Goal: Task Accomplishment & Management: Manage account settings

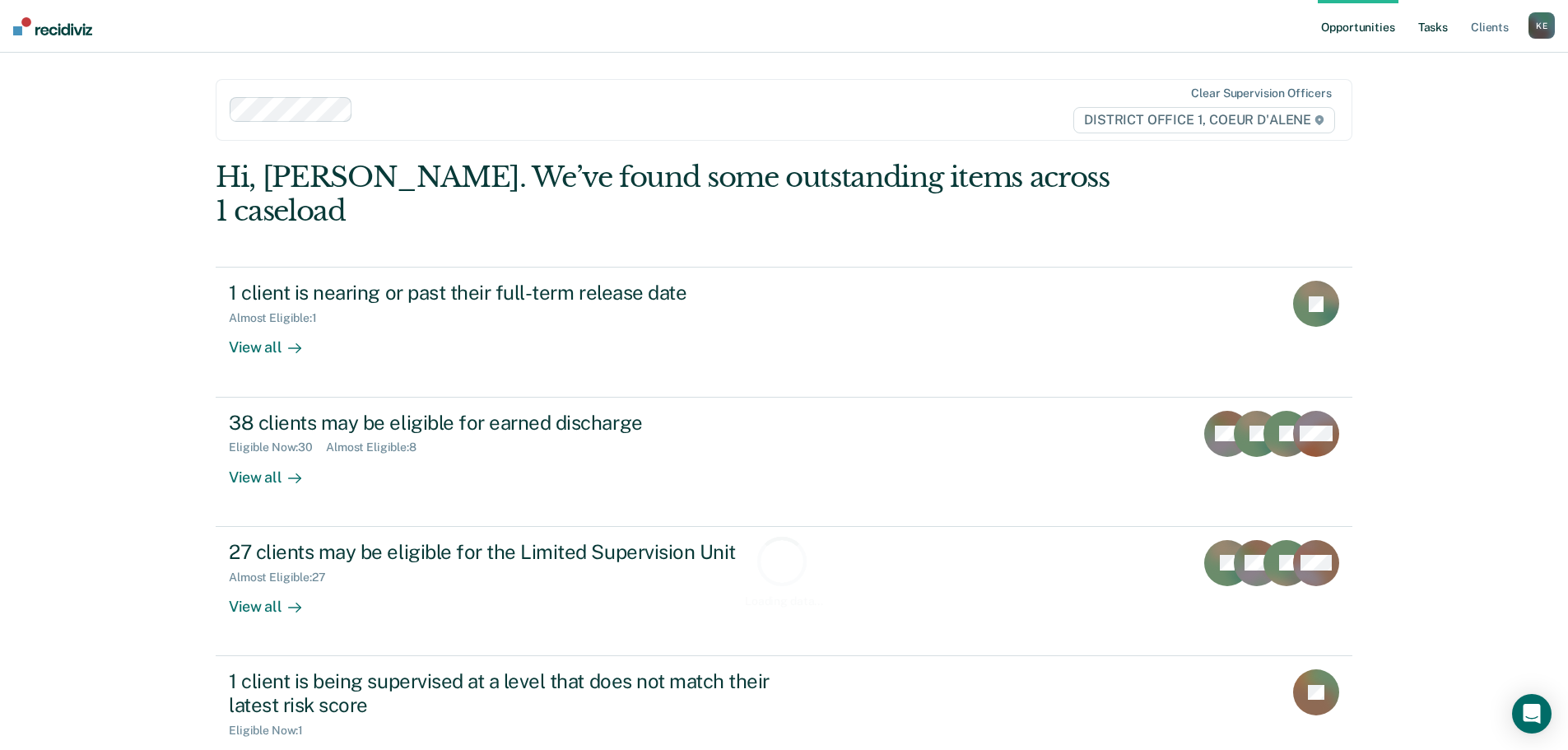
click at [1435, 29] on link "Tasks" at bounding box center [1433, 26] width 37 height 53
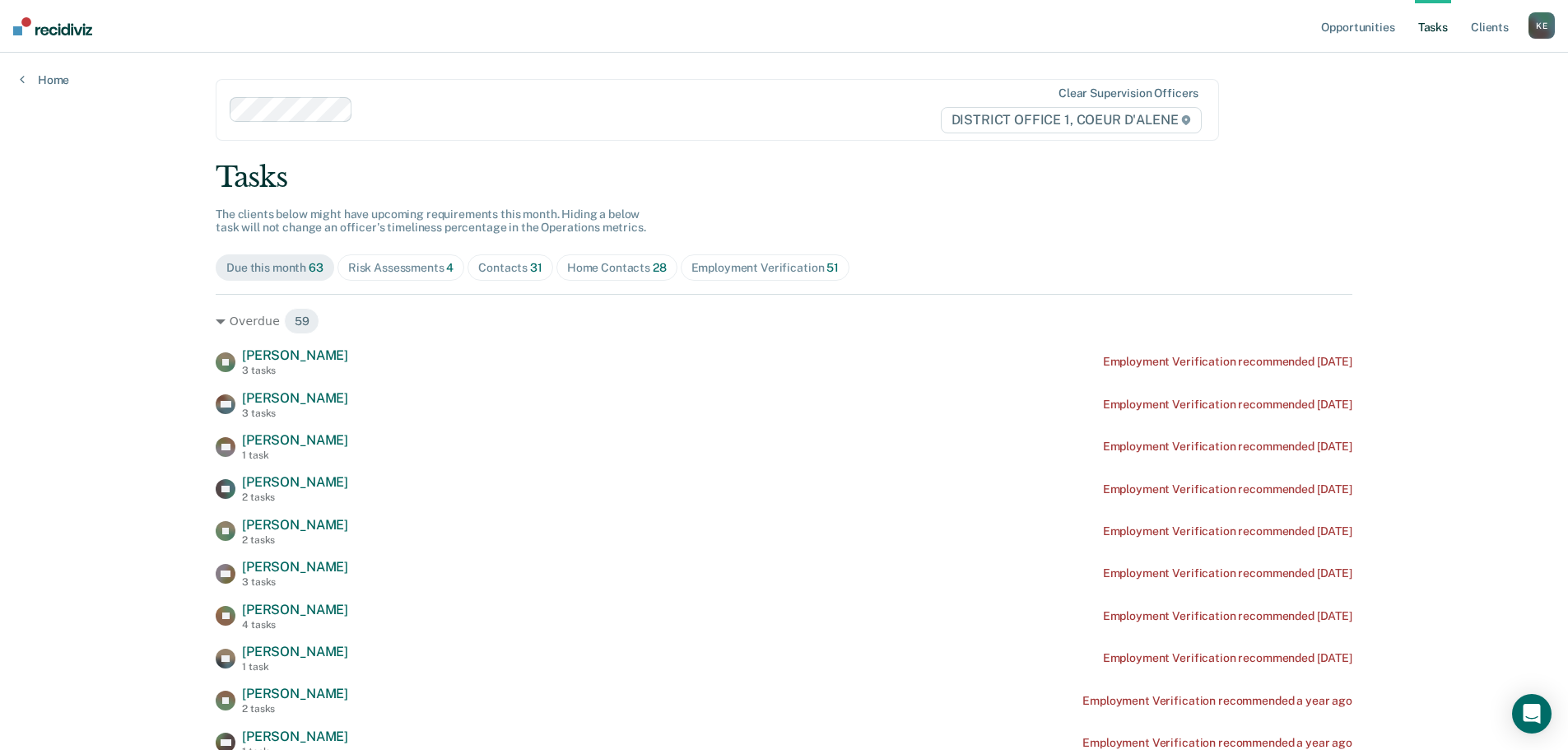
click at [514, 271] on div "Contacts 31" at bounding box center [510, 268] width 65 height 14
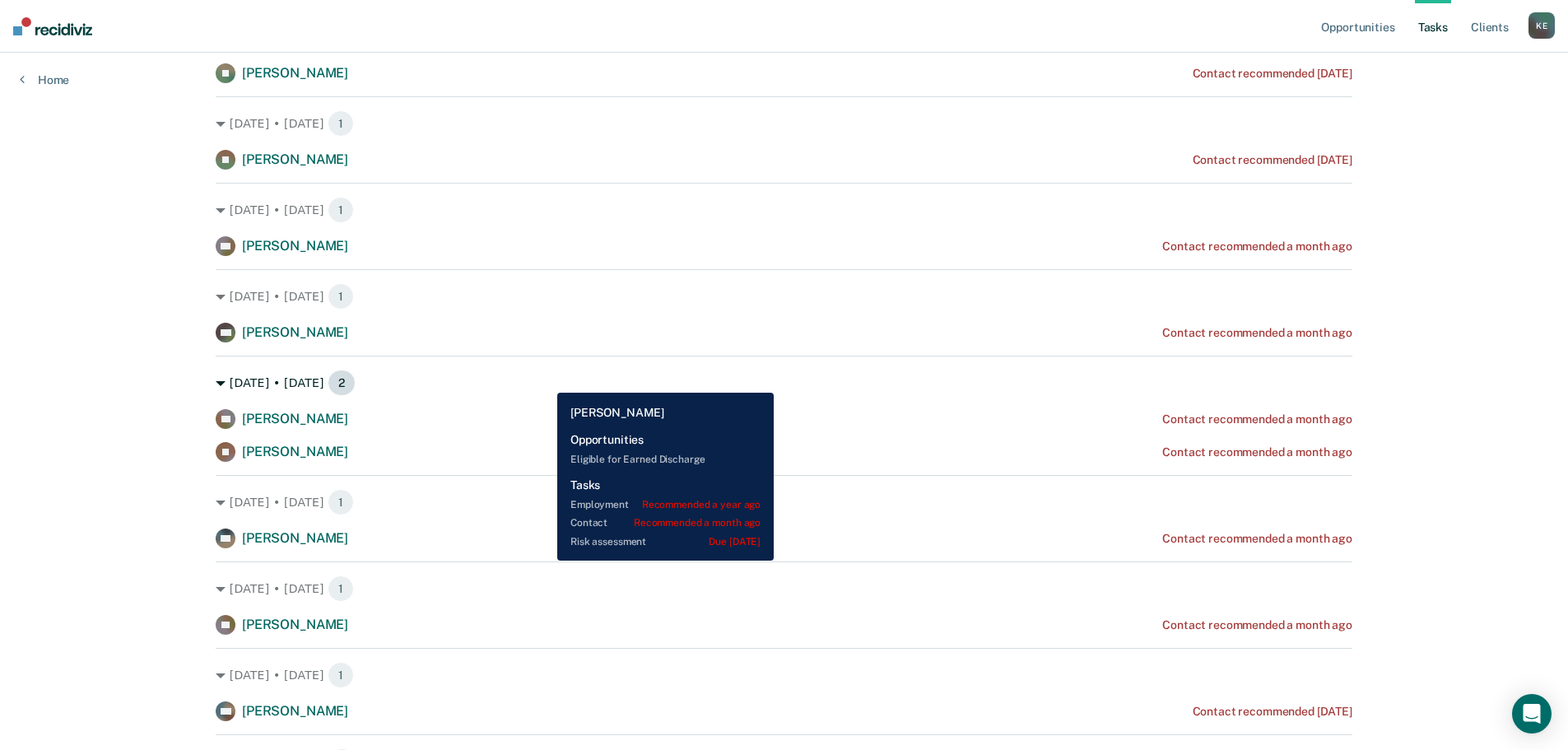
scroll to position [412, 0]
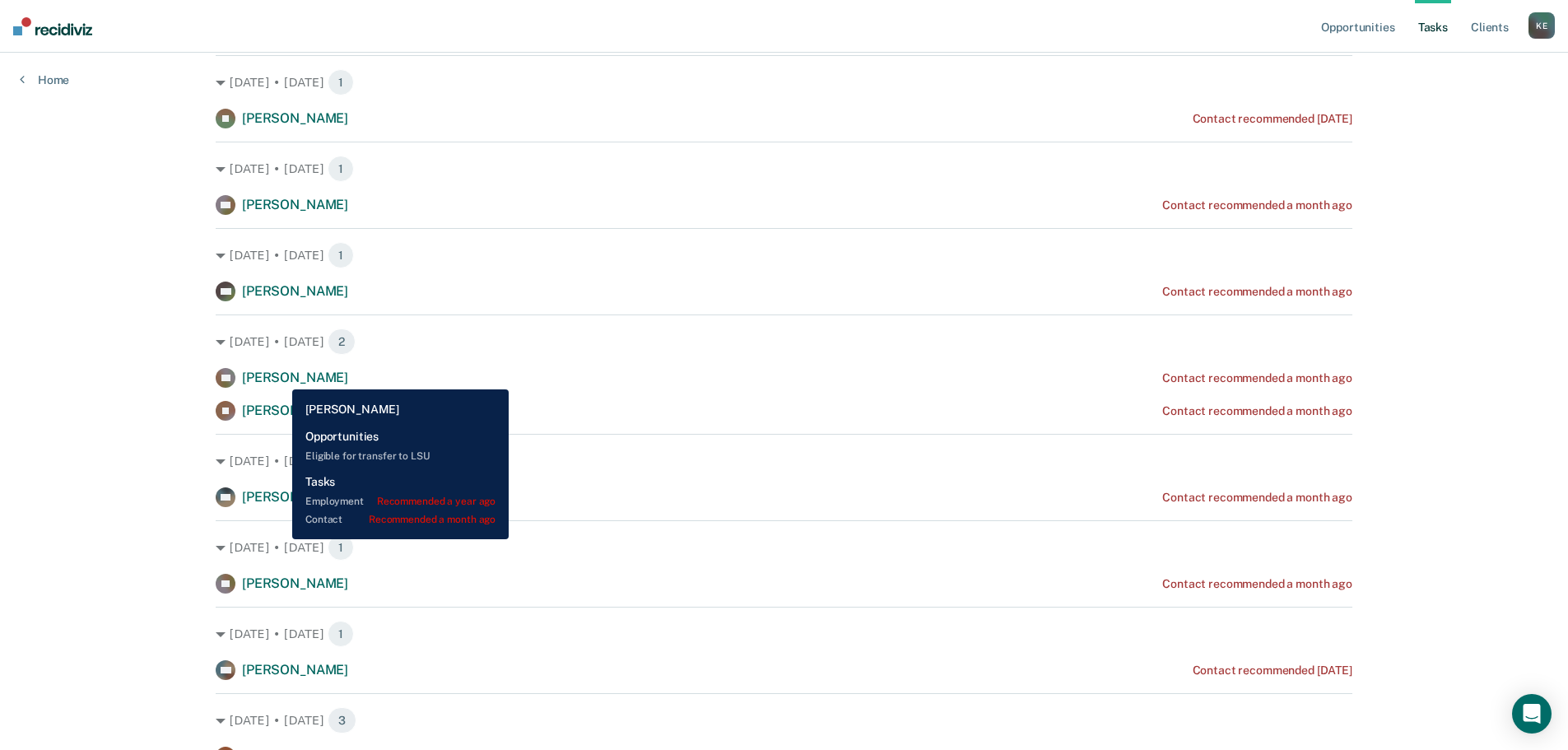
click at [279, 377] on span "[PERSON_NAME]" at bounding box center [295, 377] width 106 height 15
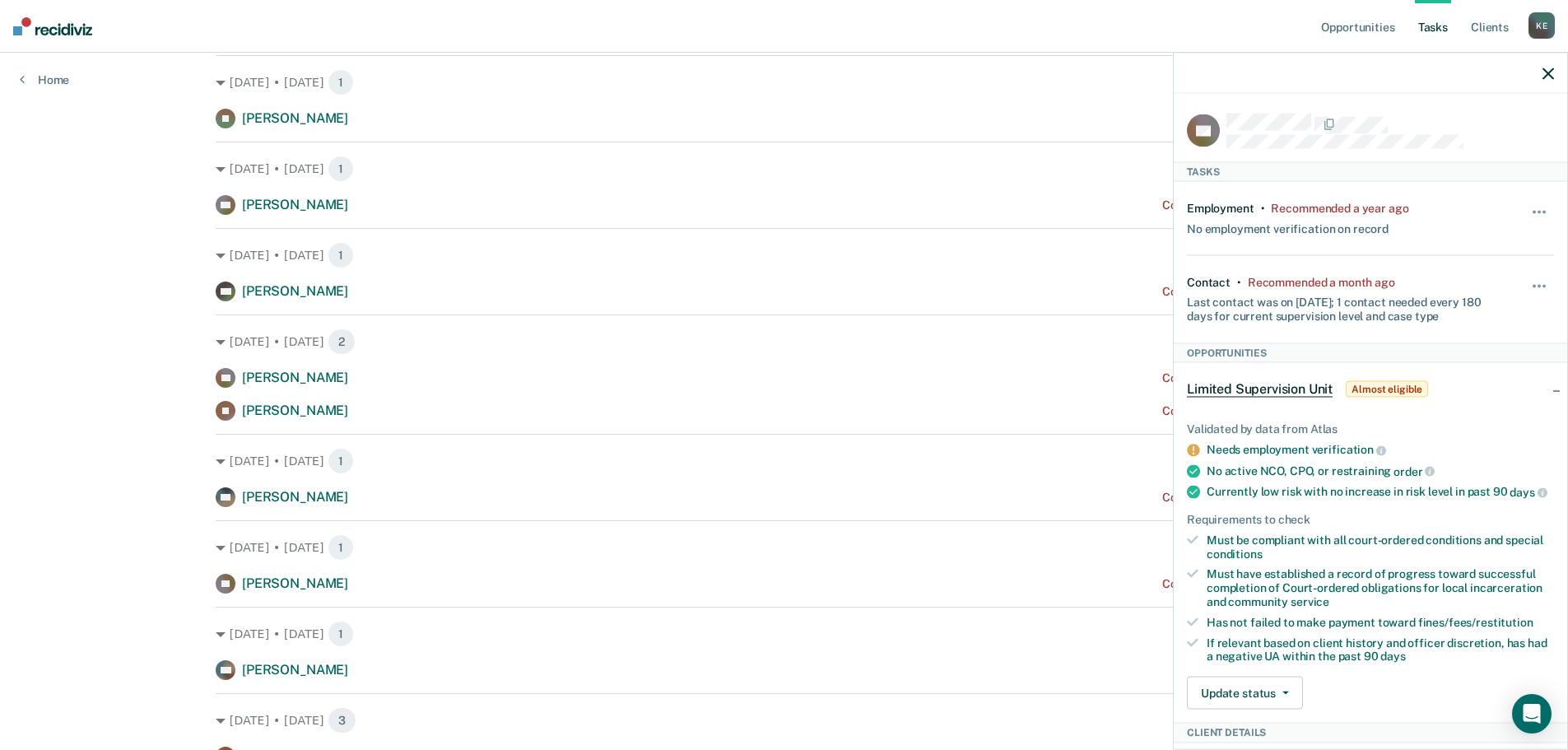
click at [1548, 73] on icon "button" at bounding box center [1548, 73] width 12 height 12
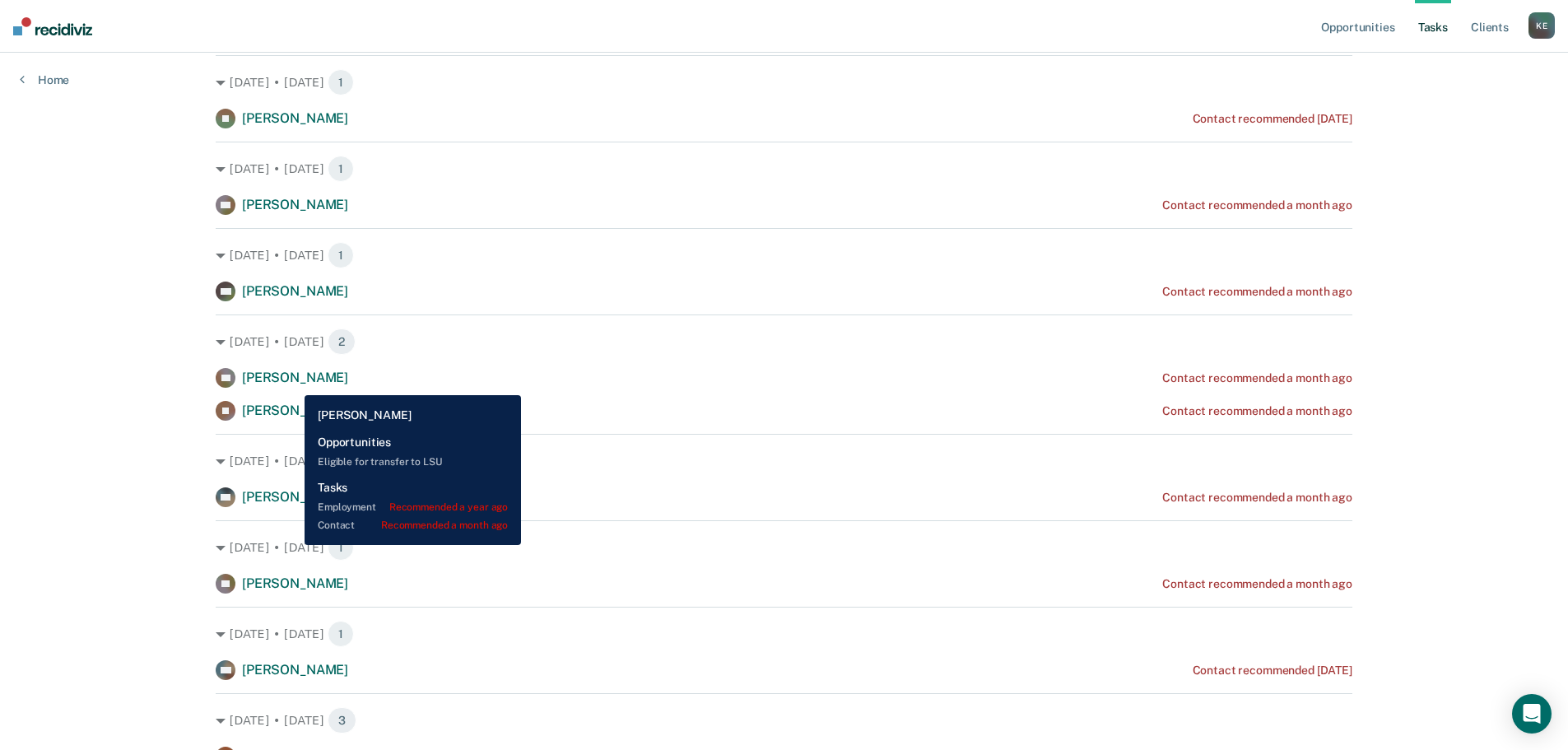
click at [292, 383] on span "[PERSON_NAME]" at bounding box center [295, 377] width 106 height 15
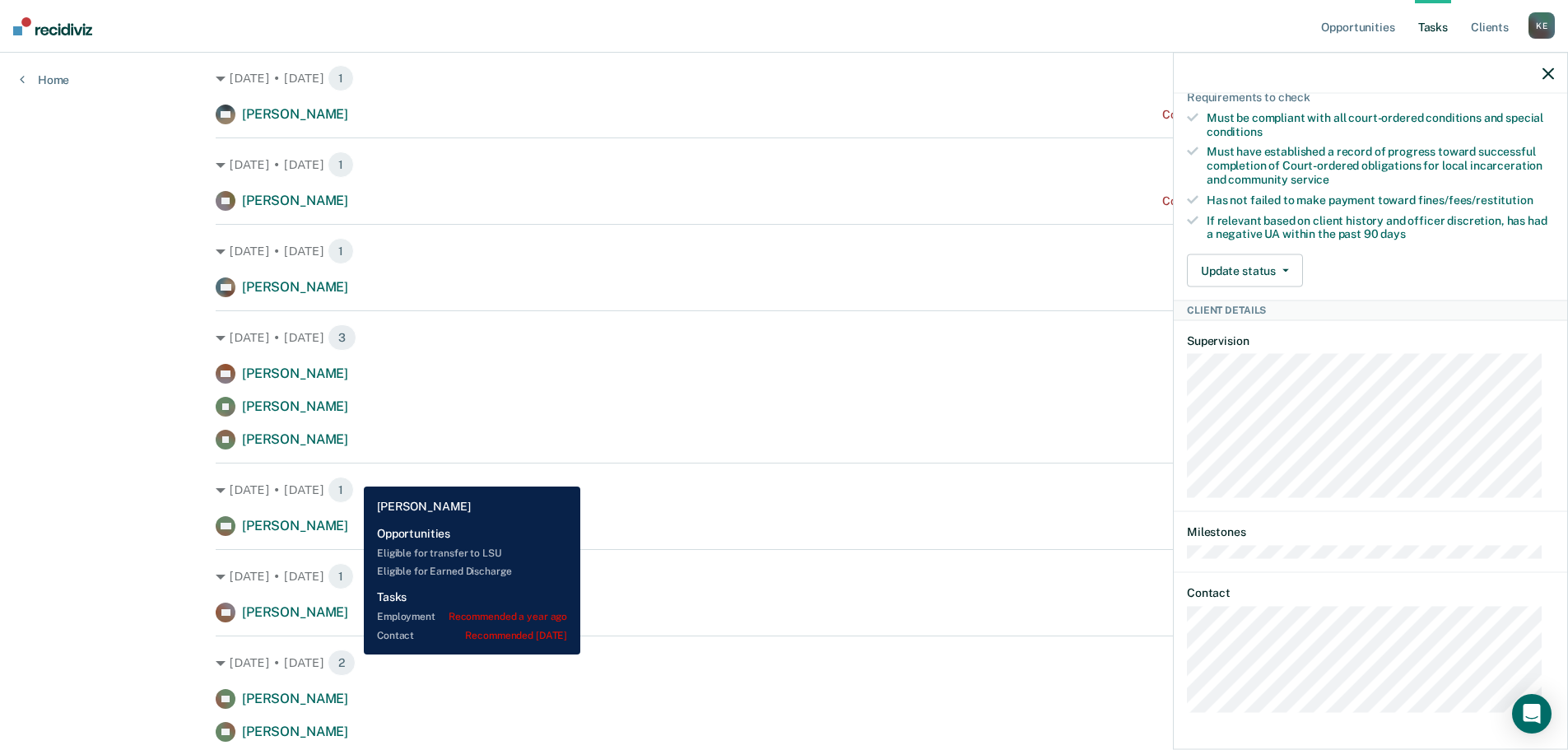
scroll to position [823, 0]
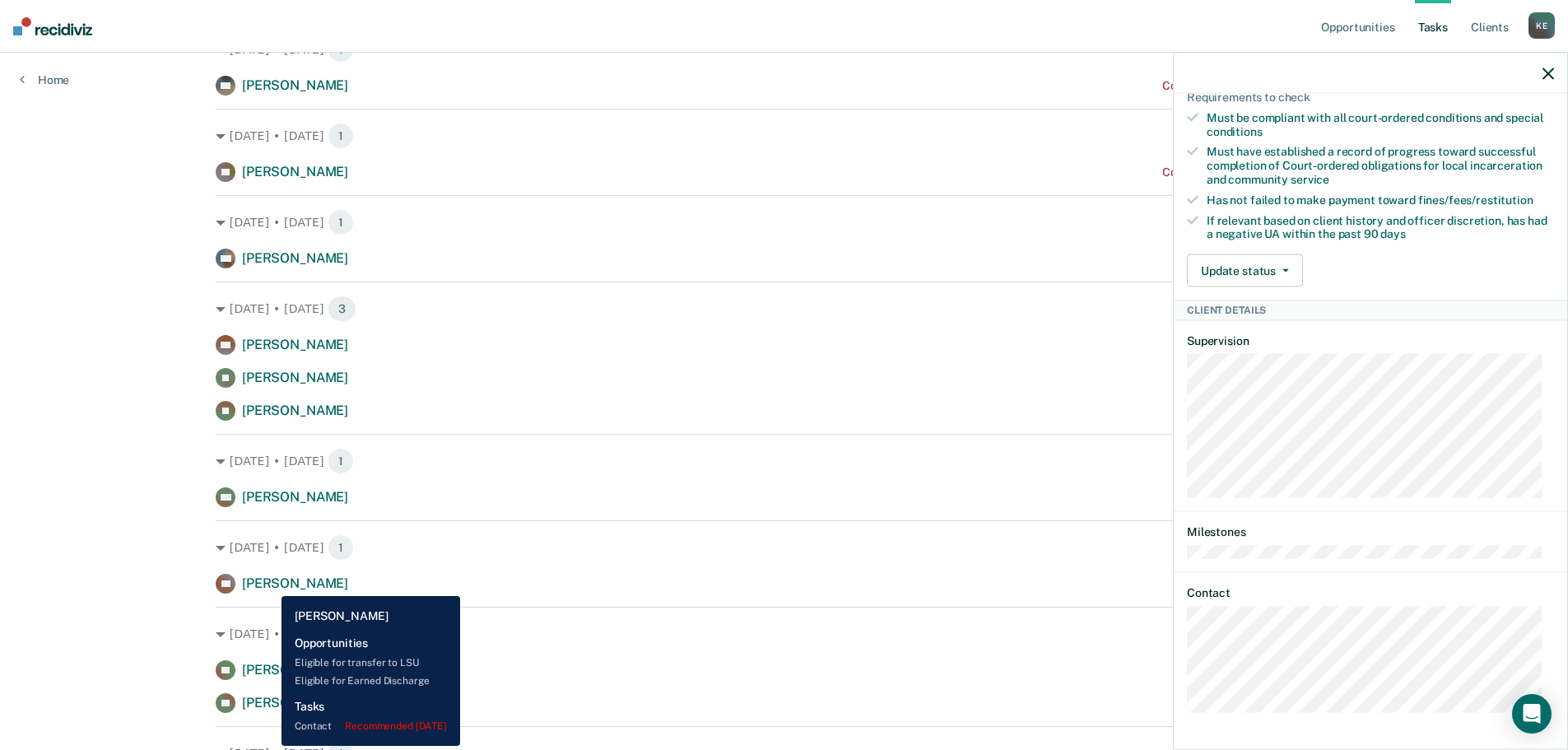
click at [269, 583] on span "[PERSON_NAME]" at bounding box center [295, 583] width 106 height 15
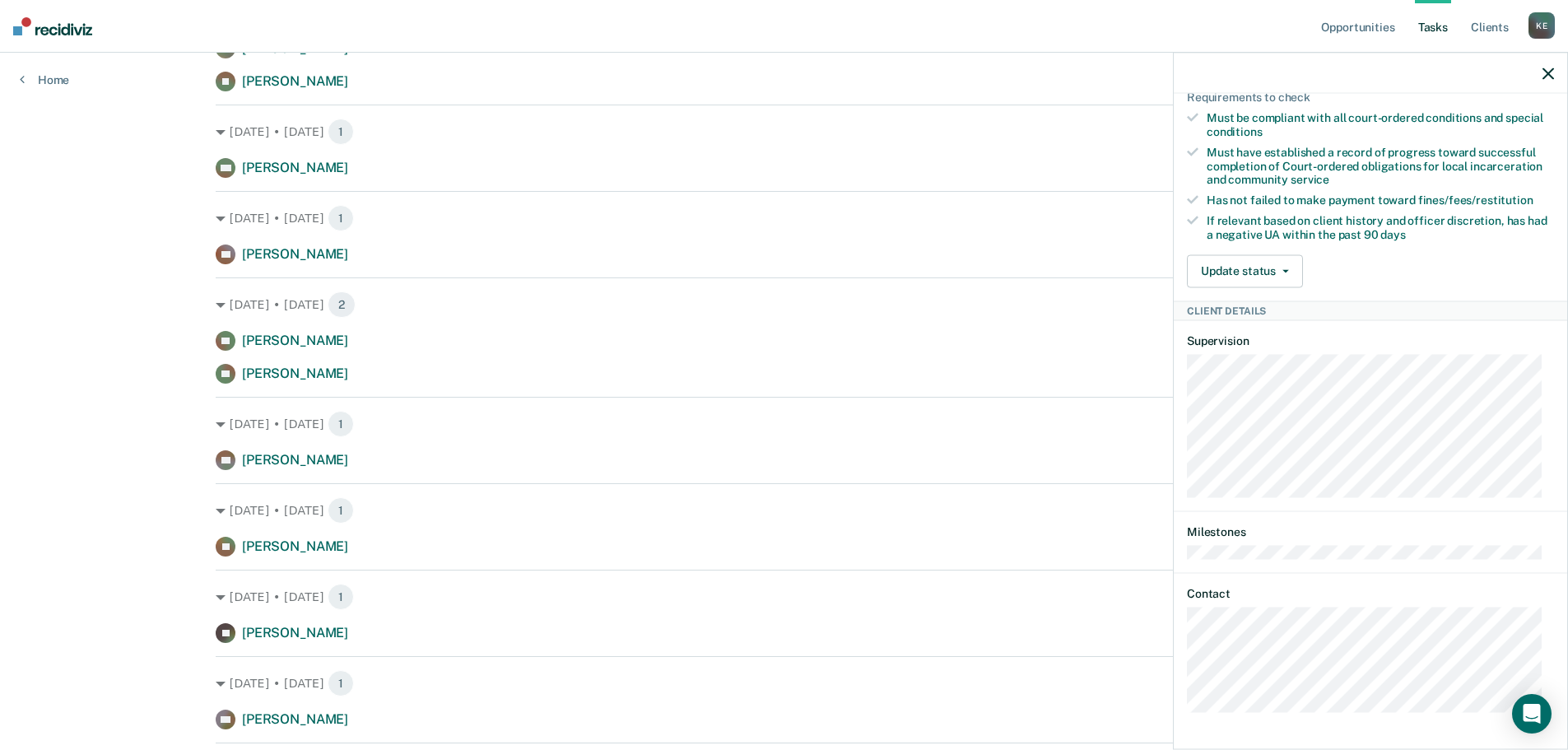
scroll to position [1070, 0]
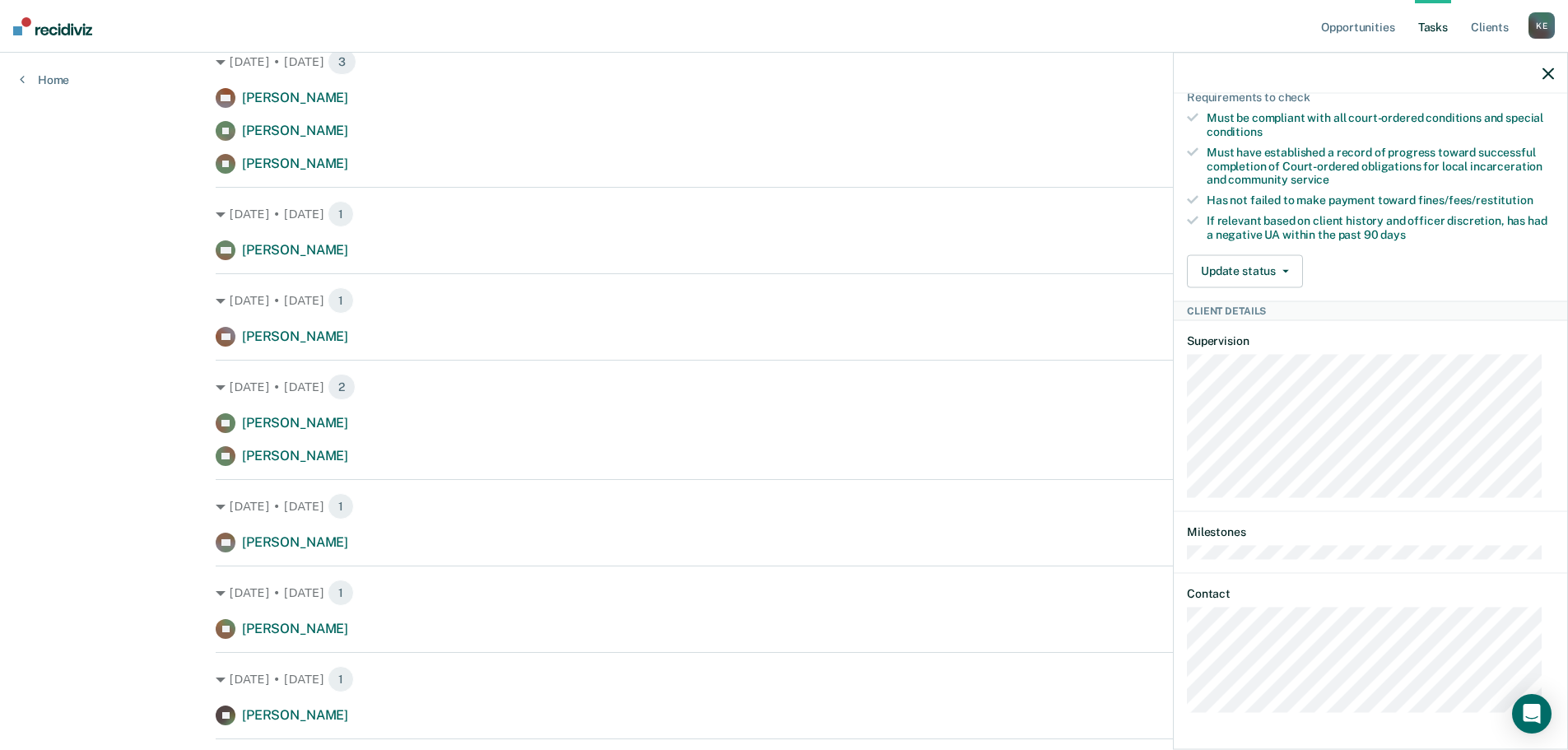
drag, startPoint x: 1550, startPoint y: 78, endPoint x: 1534, endPoint y: 77, distance: 16.0
click at [1550, 78] on icon "button" at bounding box center [1548, 73] width 12 height 12
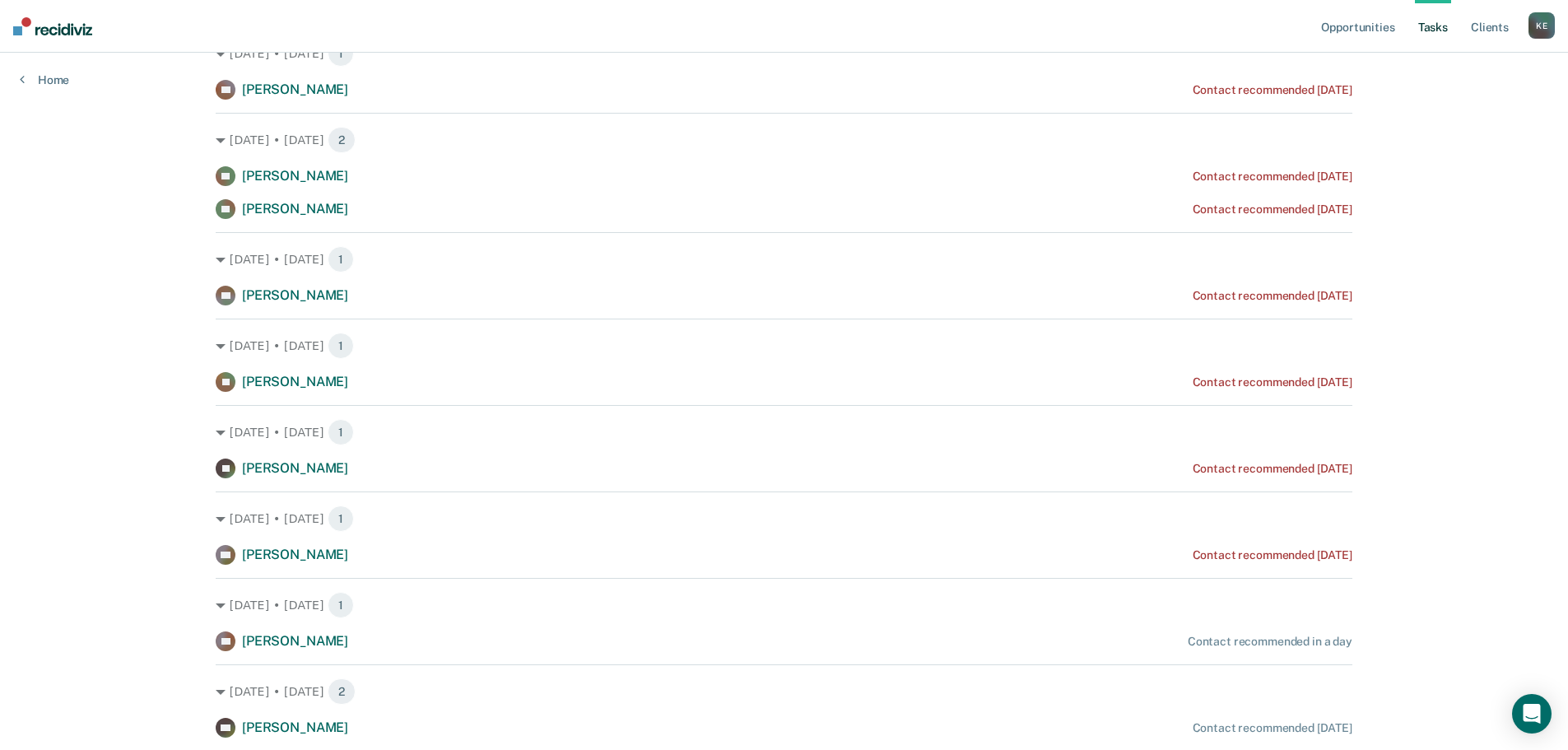
scroll to position [1400, 0]
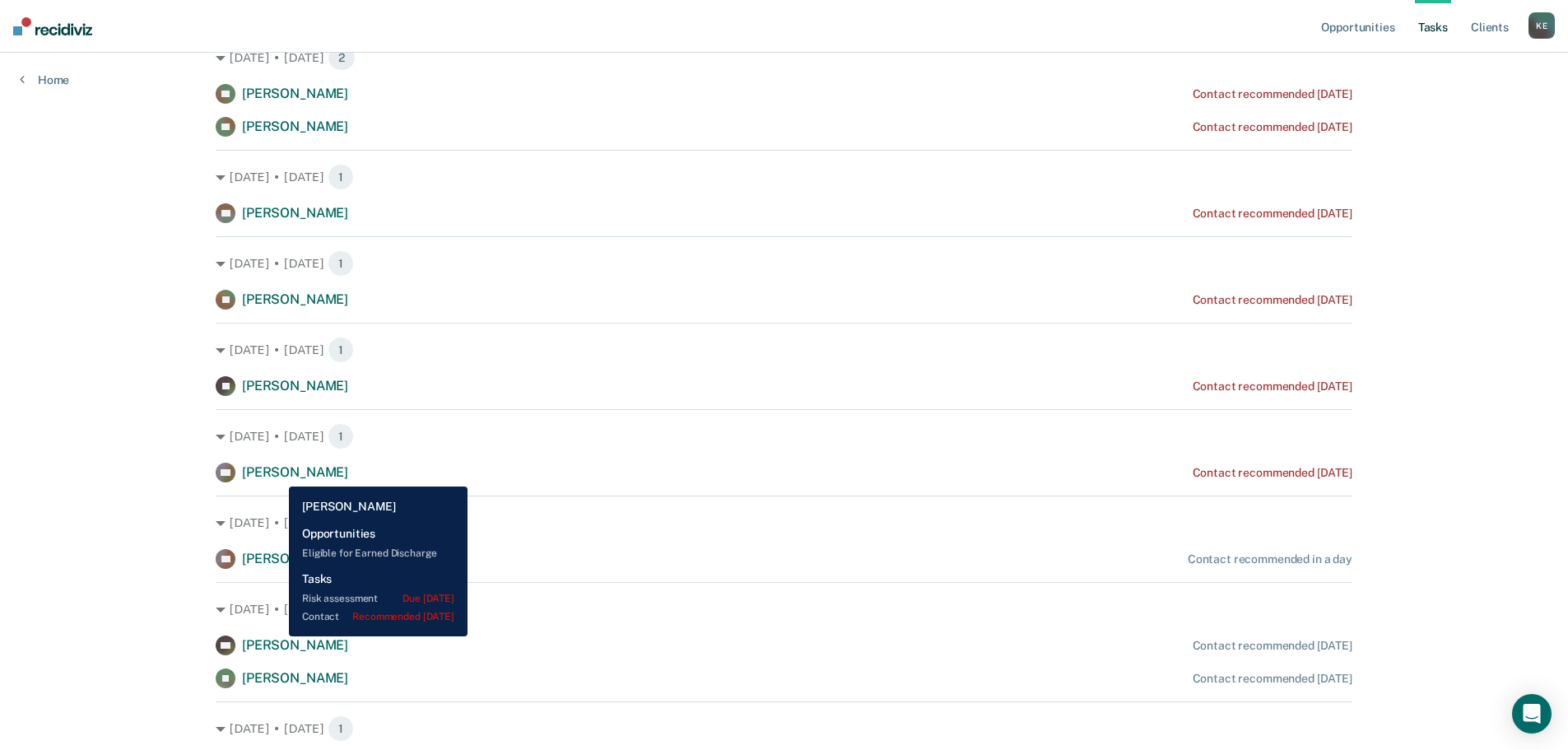
click at [277, 474] on span "[PERSON_NAME]" at bounding box center [295, 472] width 106 height 15
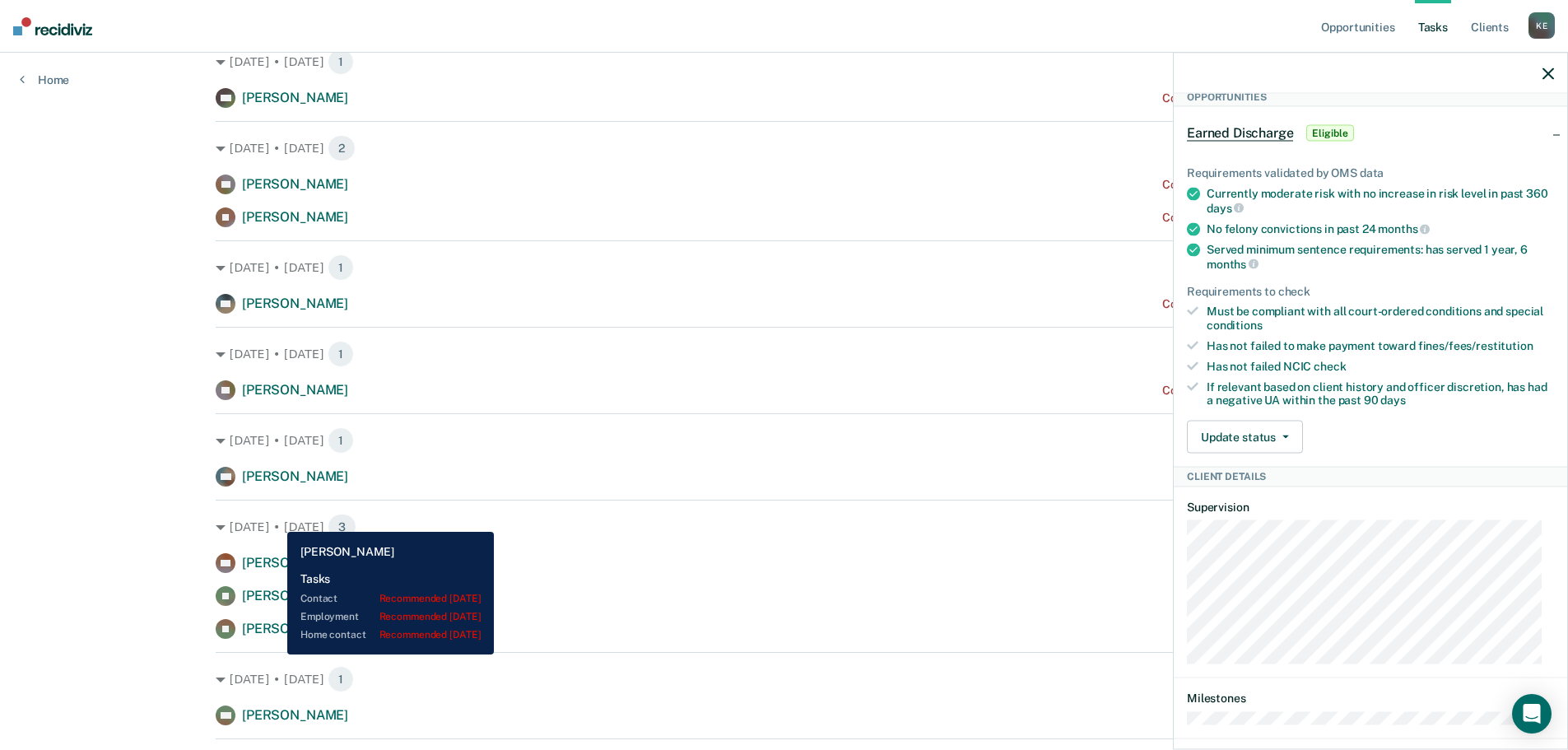
scroll to position [576, 0]
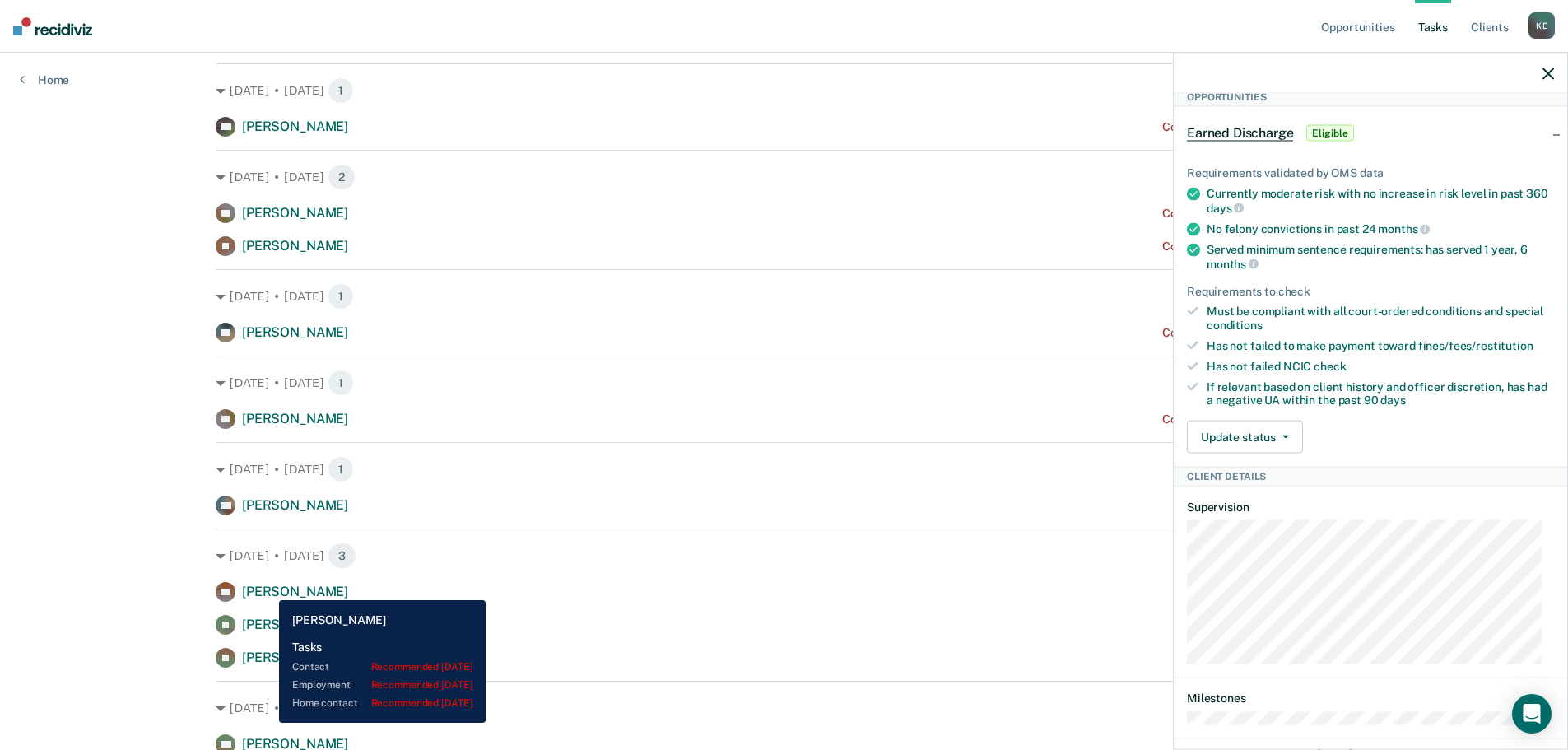
click at [267, 588] on span "[PERSON_NAME]" at bounding box center [295, 591] width 106 height 15
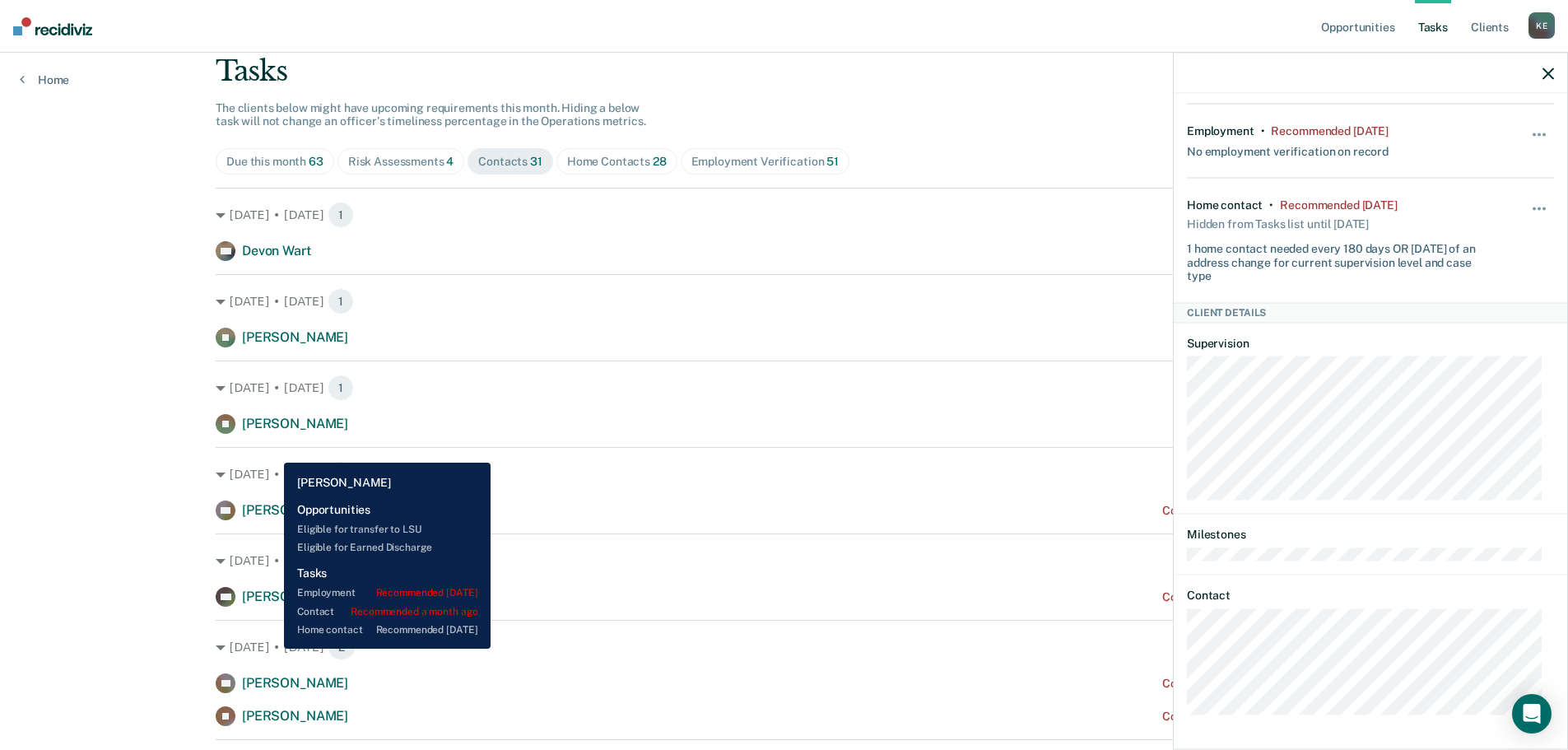
scroll to position [82, 0]
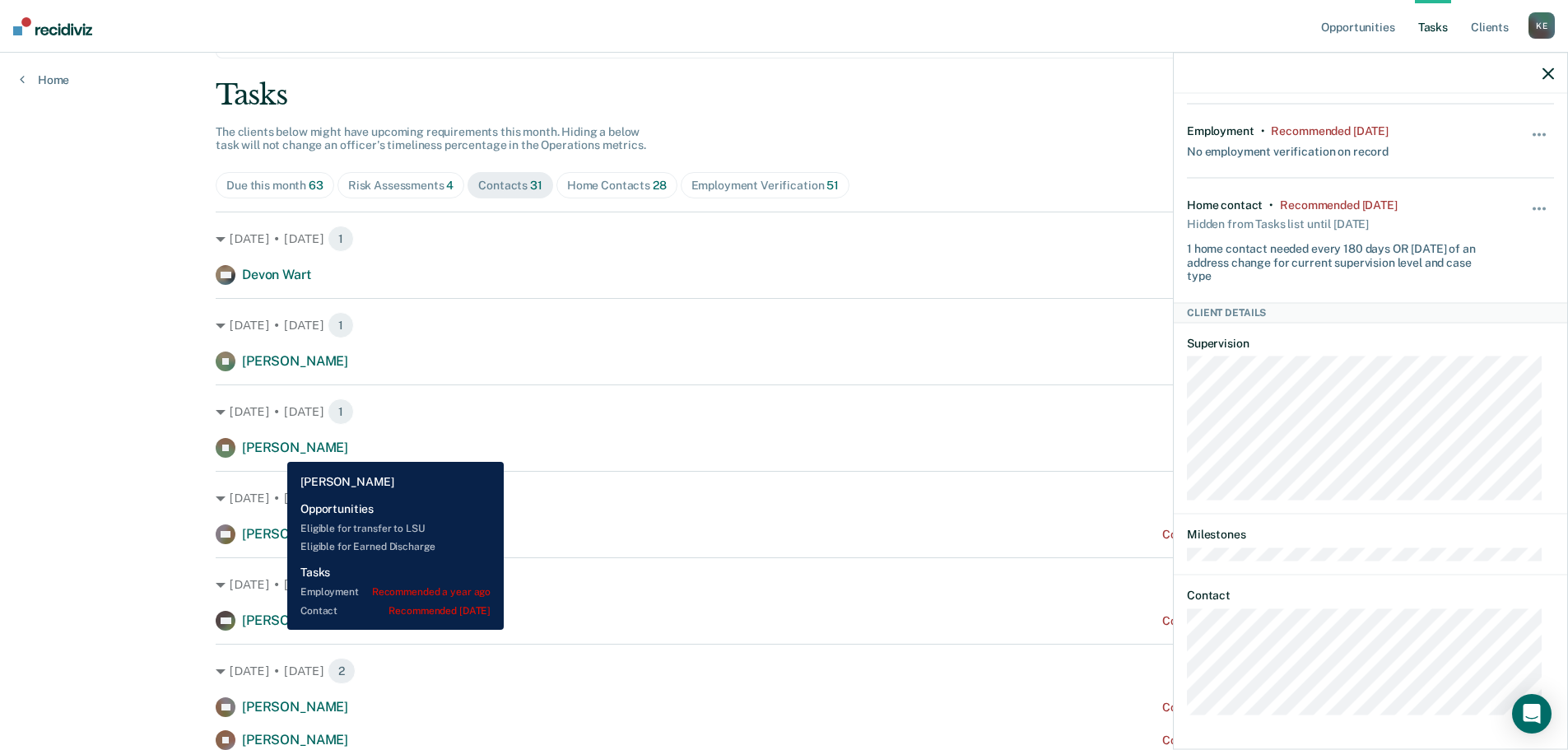
click at [275, 449] on span "[PERSON_NAME]" at bounding box center [295, 447] width 106 height 15
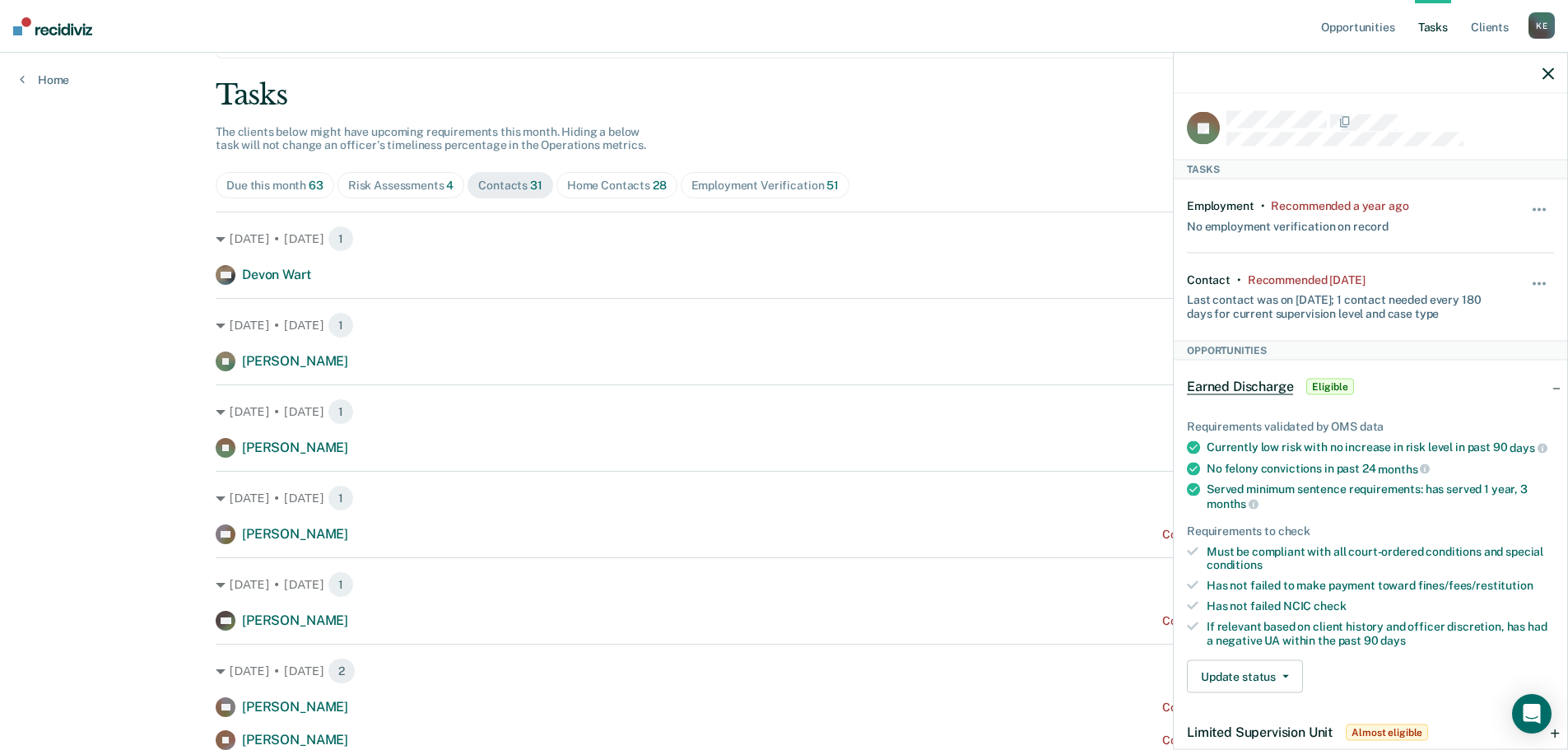
scroll to position [0, 0]
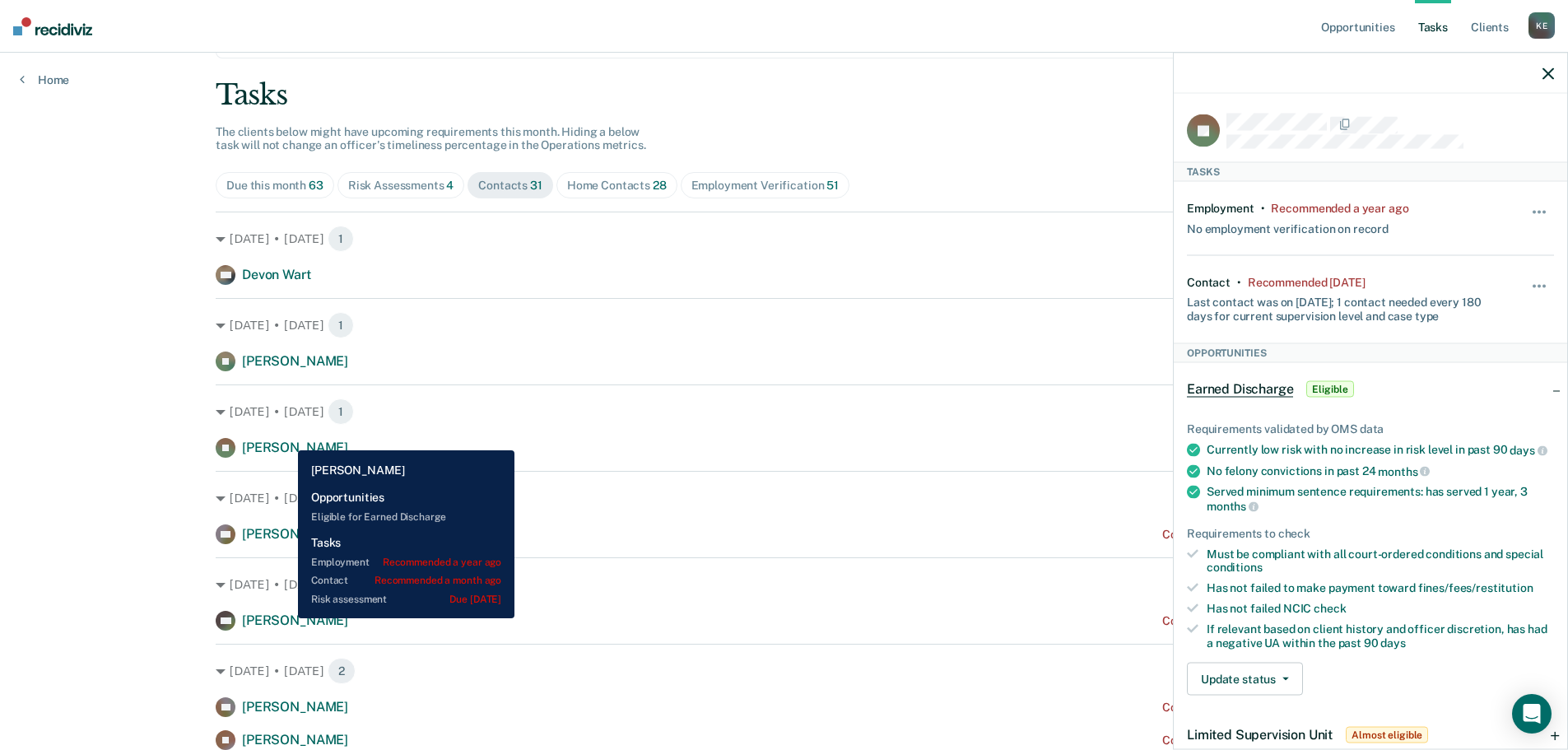
click at [285, 618] on span "[PERSON_NAME]" at bounding box center [295, 620] width 106 height 15
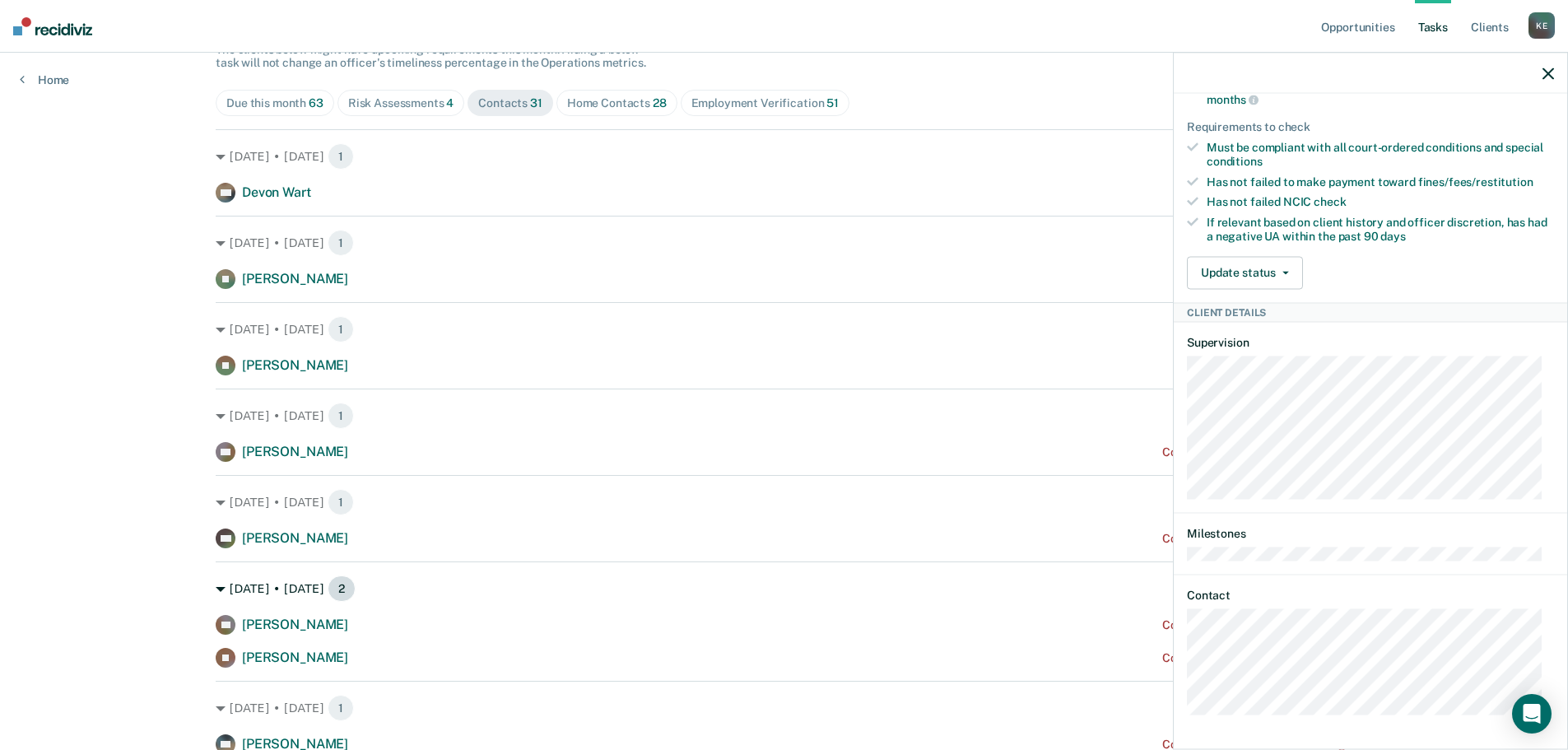
scroll to position [82, 0]
